Goal: Task Accomplishment & Management: Complete application form

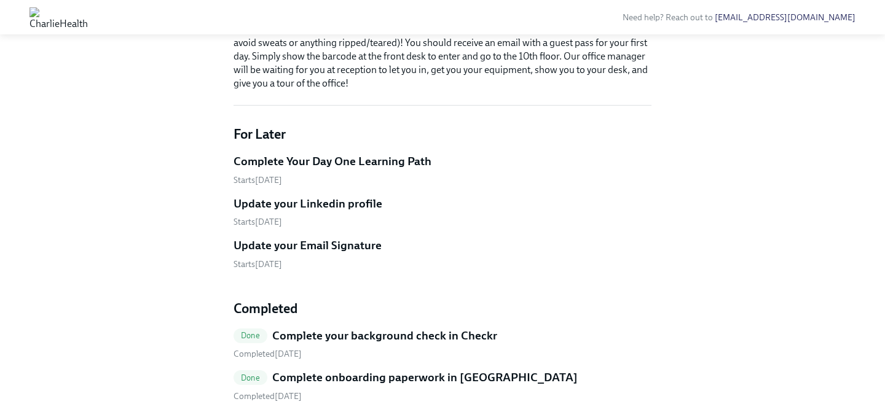
scroll to position [519, 0]
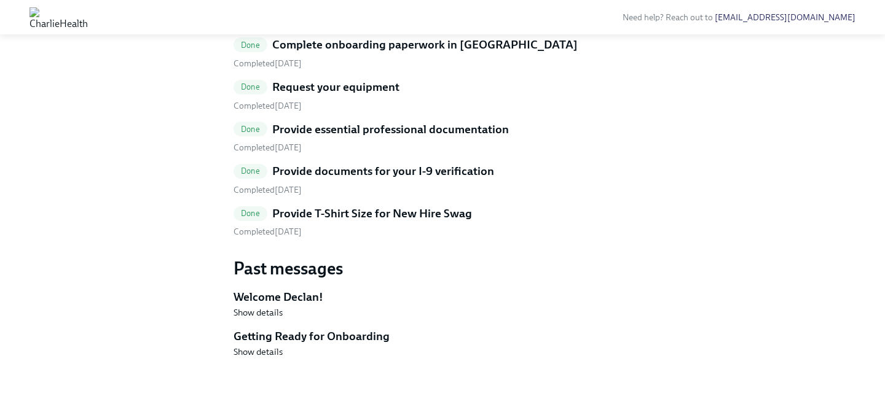
click at [328, 208] on h5 "Provide T-Shirt Size for New Hire Swag" at bounding box center [372, 214] width 200 height 16
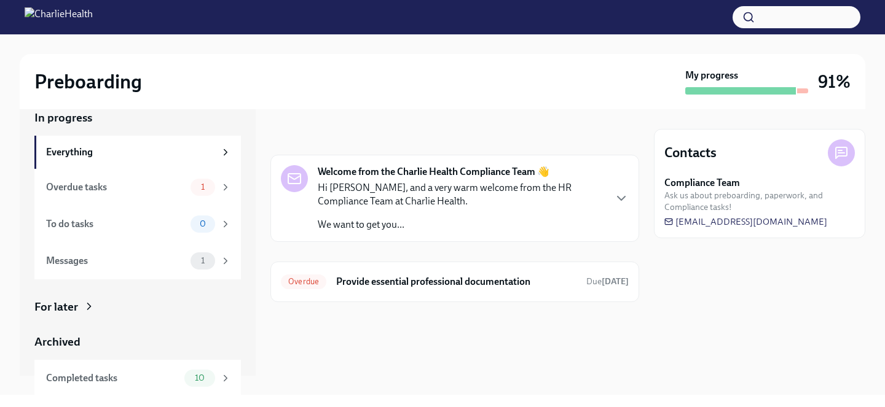
scroll to position [26, 0]
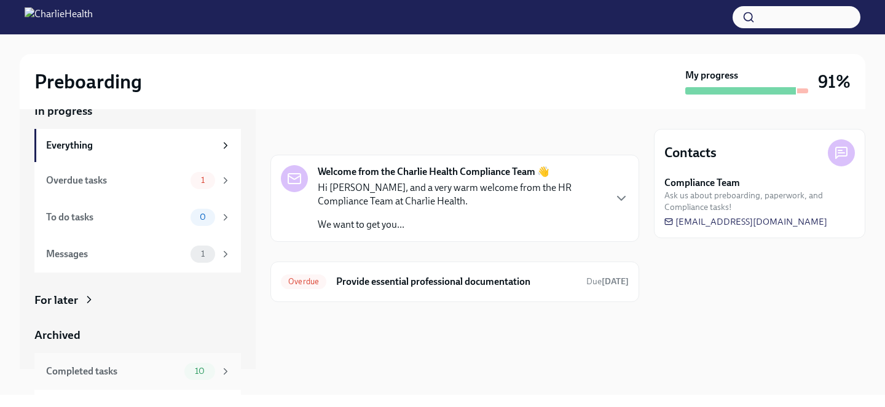
click at [199, 372] on span "10" at bounding box center [199, 371] width 25 height 9
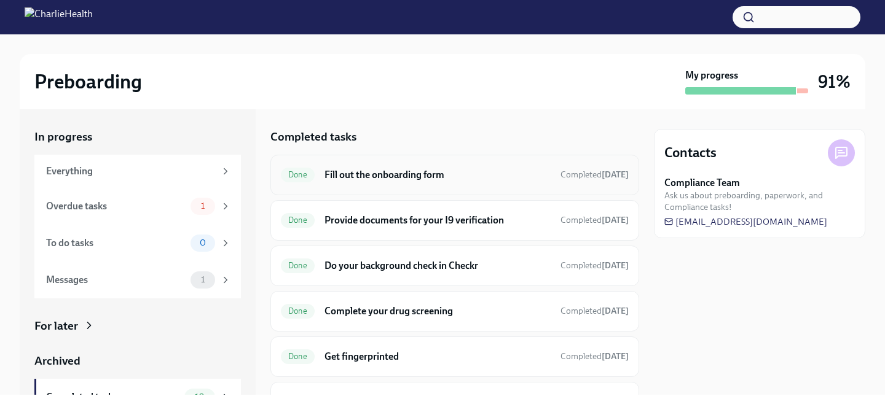
click at [353, 163] on div "Done Fill out the onboarding form Completed [DATE]" at bounding box center [454, 175] width 369 height 41
click at [348, 181] on h6 "Fill out the onboarding form" at bounding box center [437, 175] width 226 height 14
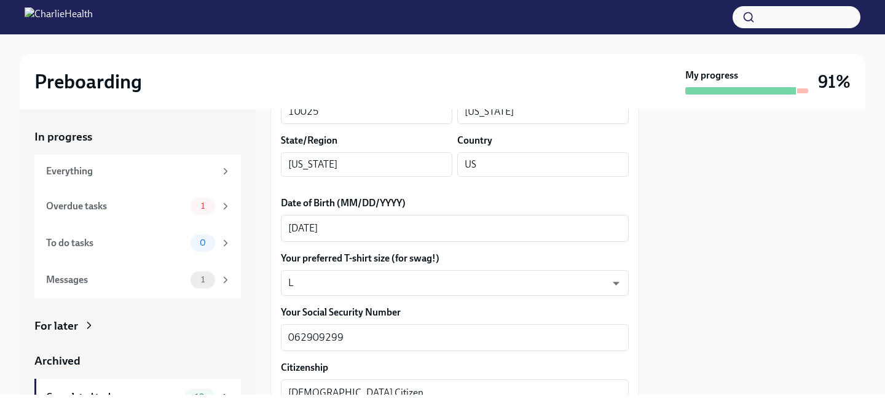
scroll to position [536, 0]
